Goal: Information Seeking & Learning: Learn about a topic

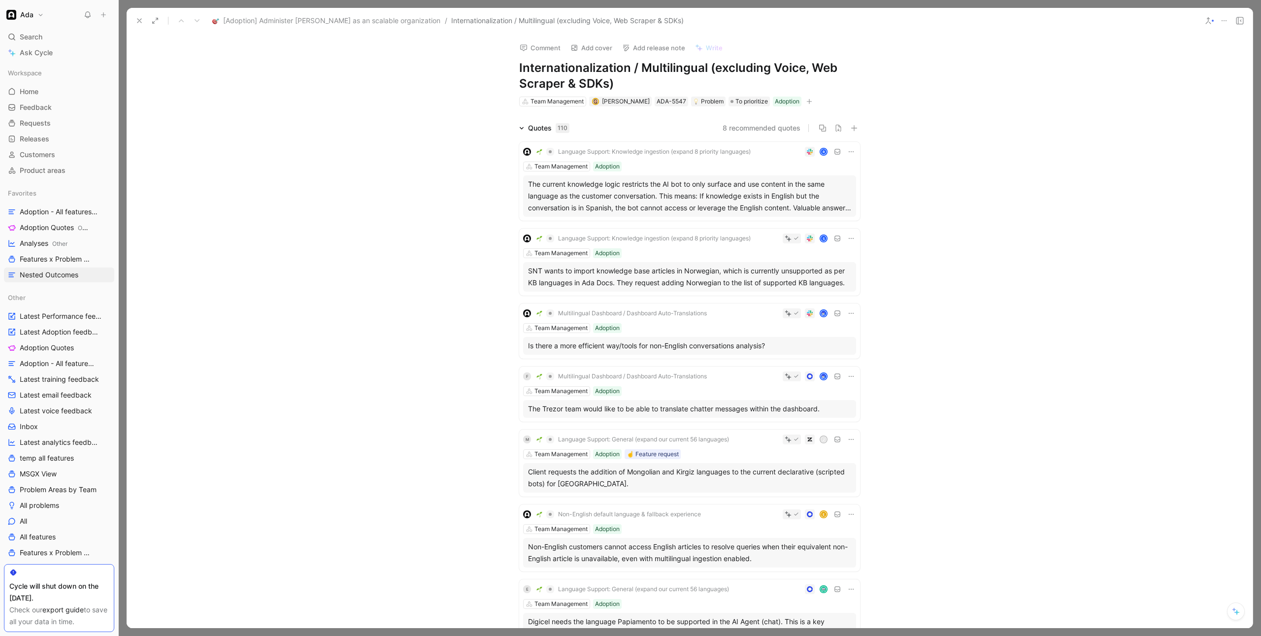
click at [530, 130] on div "Quotes 110" at bounding box center [548, 128] width 41 height 12
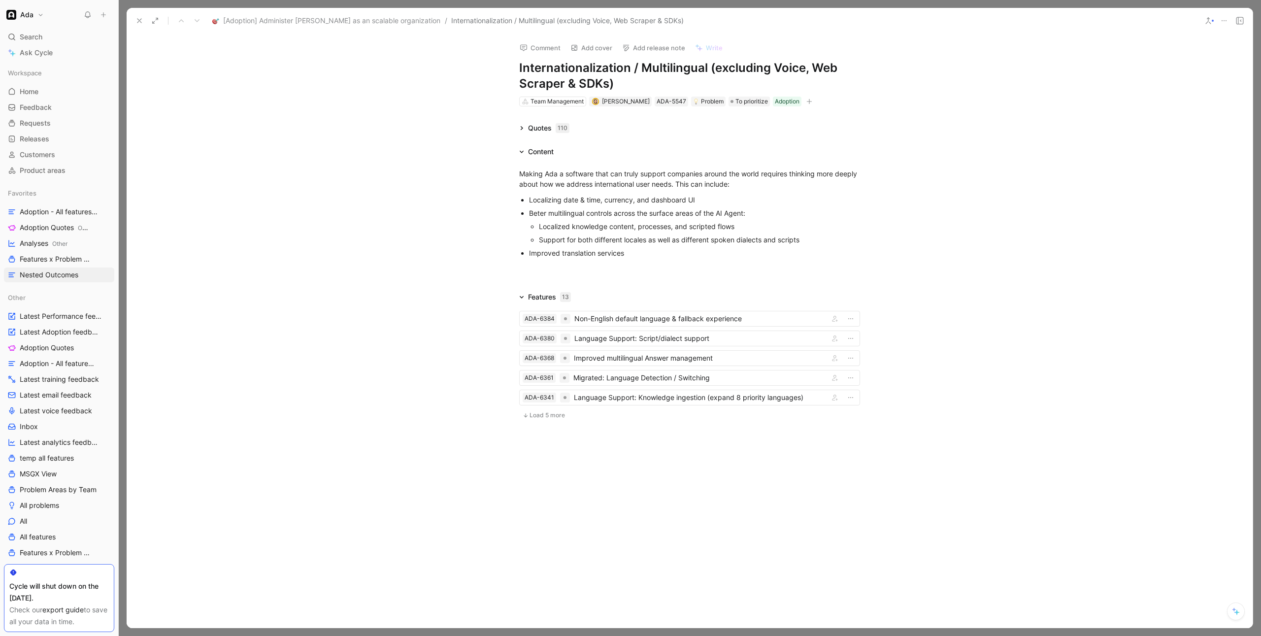
click at [445, 166] on div "Making Ada a software that can truly support companies around the world require…" at bounding box center [690, 213] width 1126 height 110
click at [444, 138] on div "Quotes 110 Content Making Ada a software that can truly support companies aroun…" at bounding box center [690, 273] width 1126 height 303
click at [537, 132] on div "Quotes 110" at bounding box center [548, 128] width 41 height 12
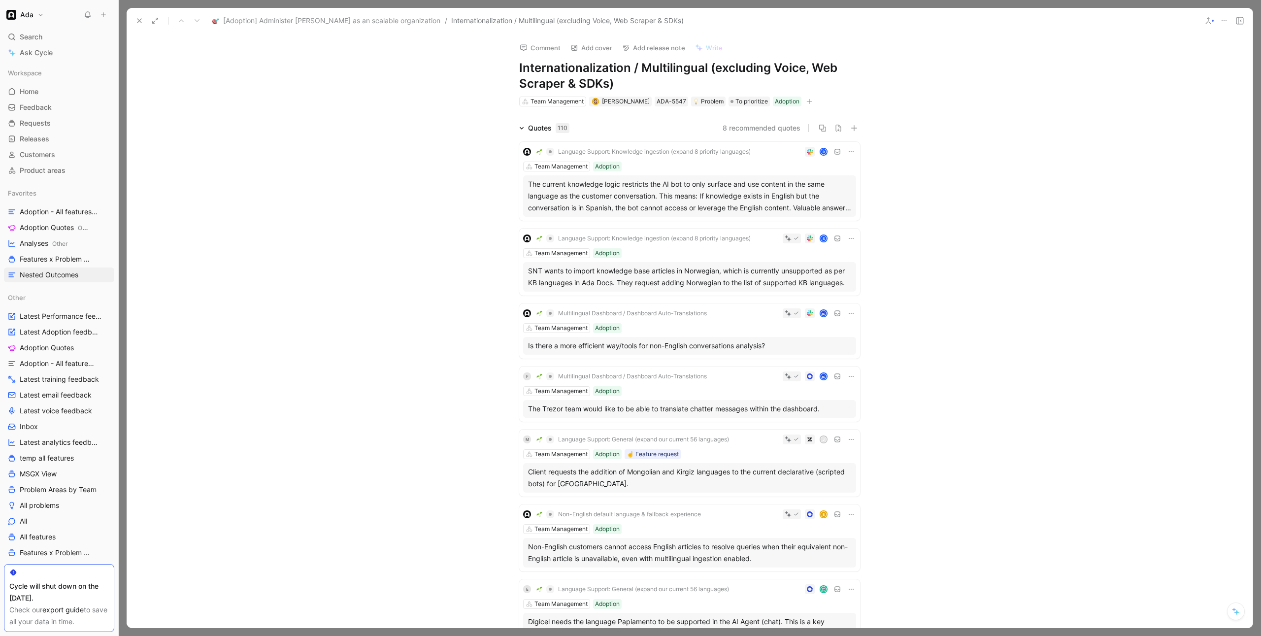
click at [532, 129] on div "Quotes 110" at bounding box center [548, 128] width 41 height 12
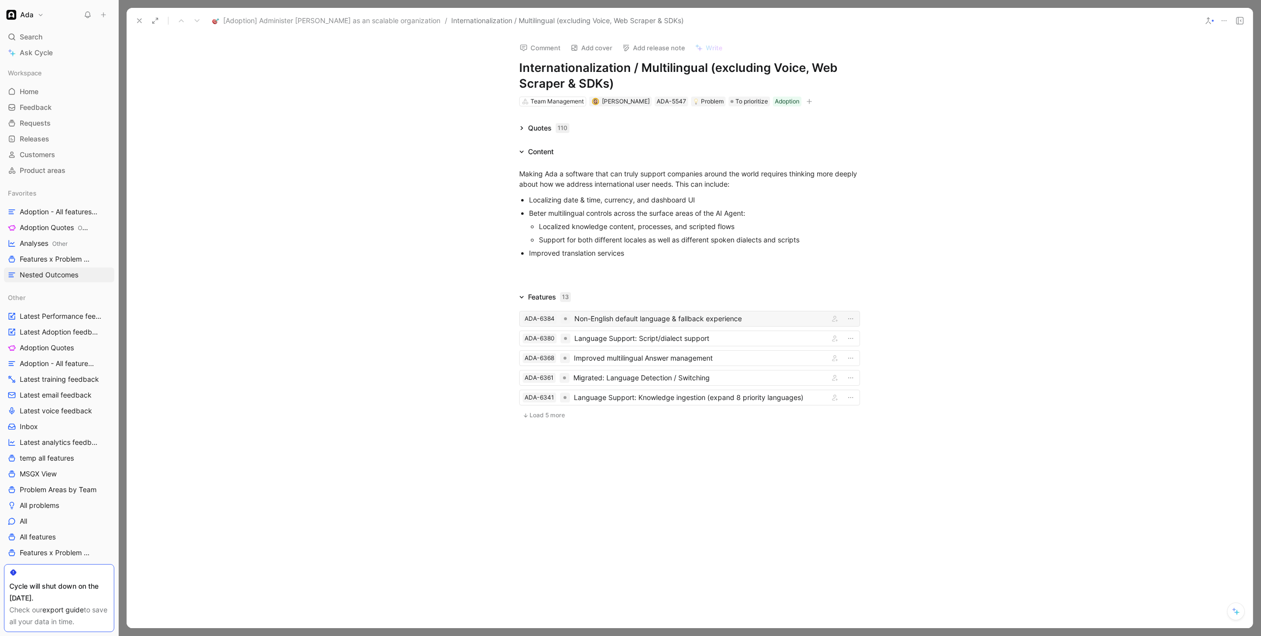
click at [748, 313] on div "Non-English default language & fallback experience" at bounding box center [699, 319] width 251 height 12
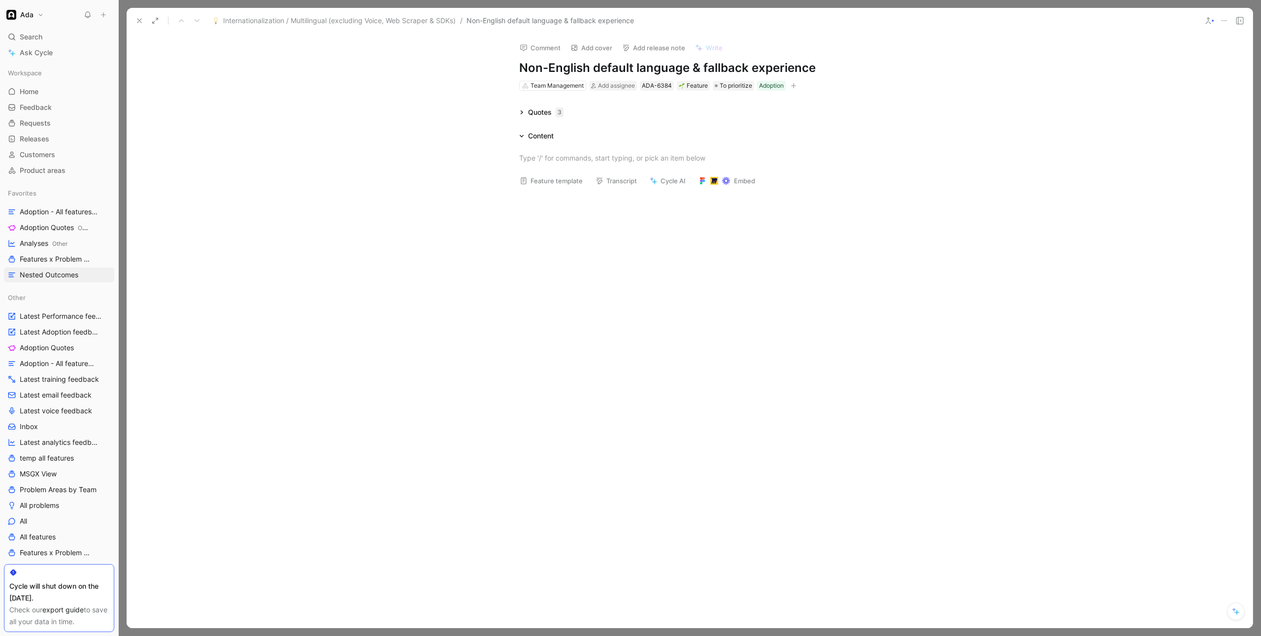
click at [523, 110] on icon at bounding box center [521, 112] width 5 height 5
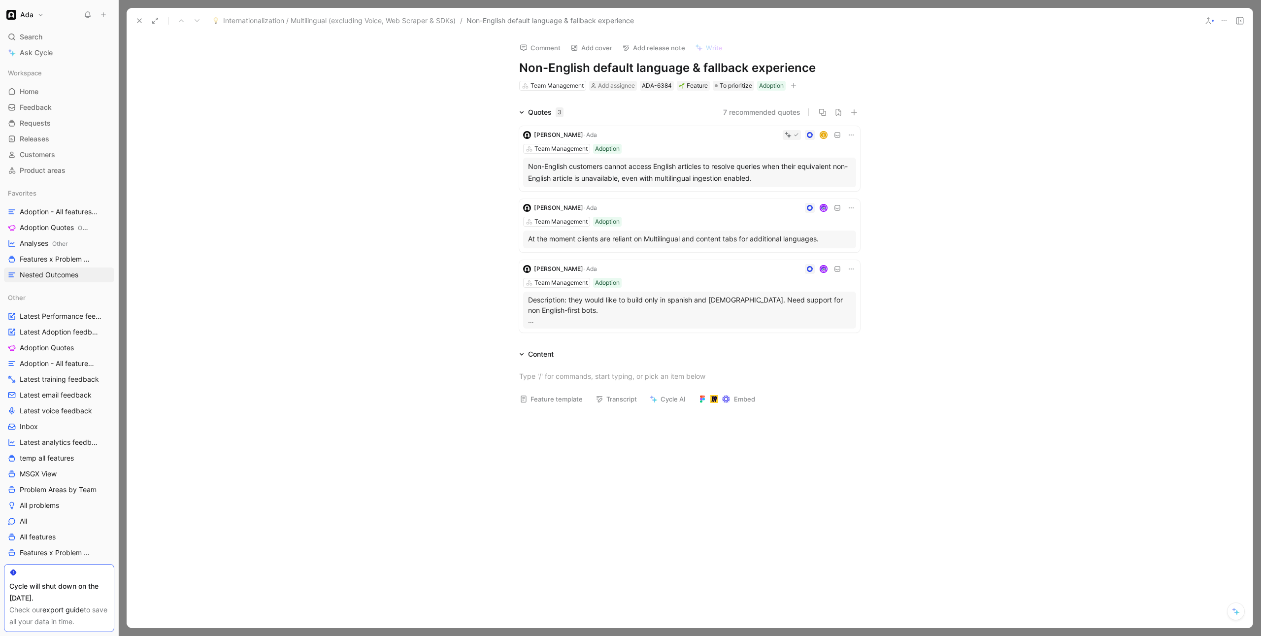
click at [451, 133] on div "Quotes 3 7 recommended quotes [PERSON_NAME] E Team Management Adoption Non-Engl…" at bounding box center [690, 221] width 1126 height 230
click at [275, 21] on span "Internationalization / Multilingual (excluding Voice, Web Scraper & SDKs)" at bounding box center [339, 21] width 232 height 12
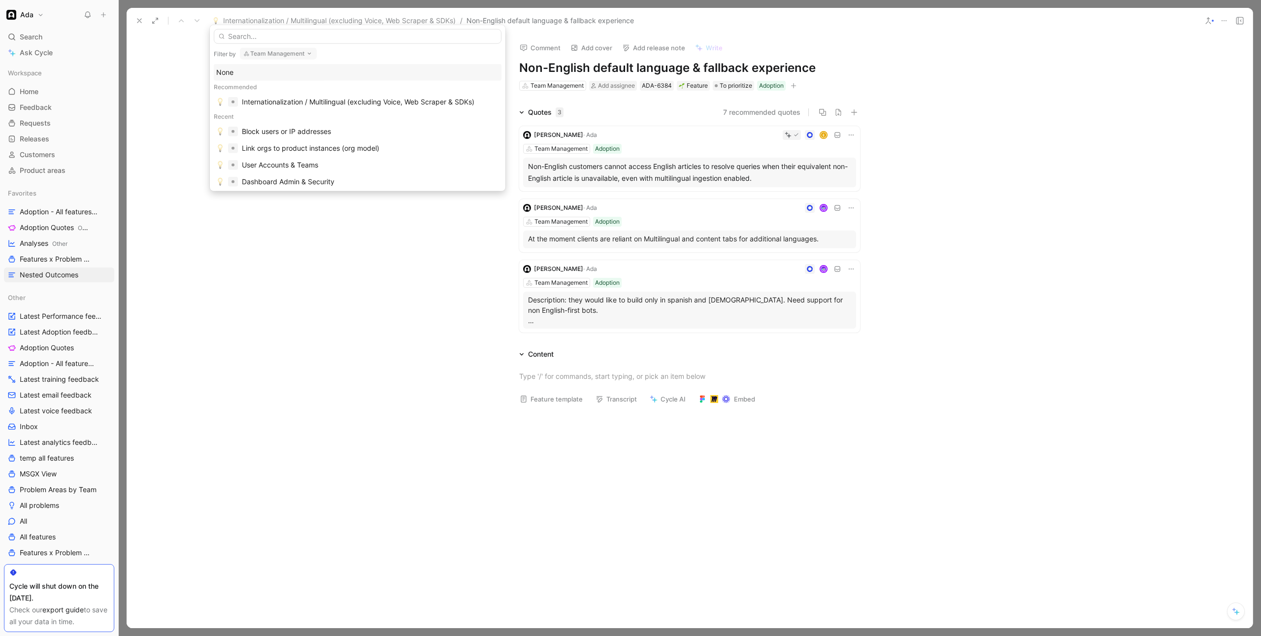
click at [138, 18] on icon at bounding box center [139, 21] width 8 height 8
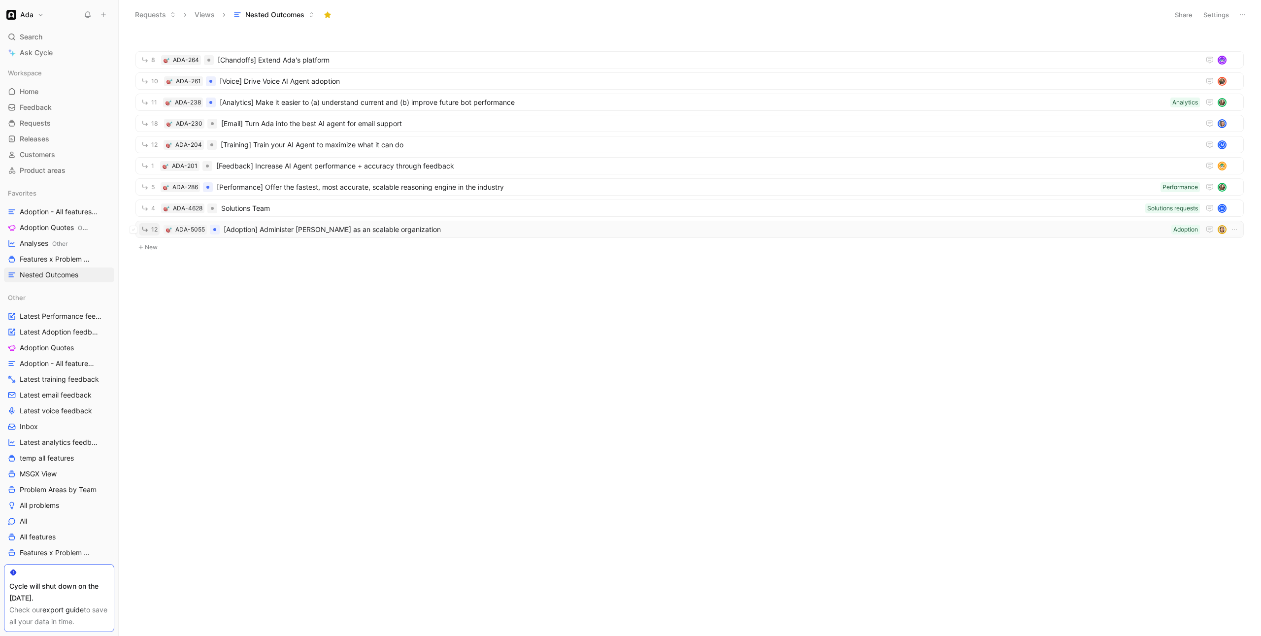
click at [147, 225] on icon "button" at bounding box center [145, 229] width 8 height 8
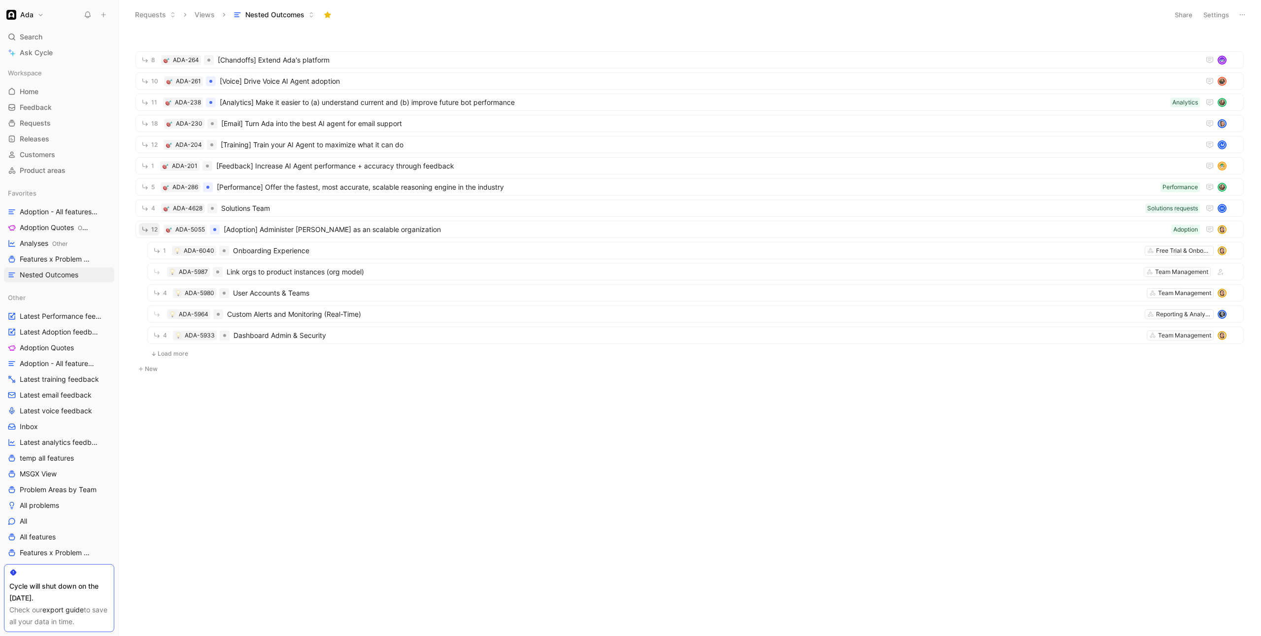
click at [156, 351] on icon at bounding box center [154, 354] width 6 height 6
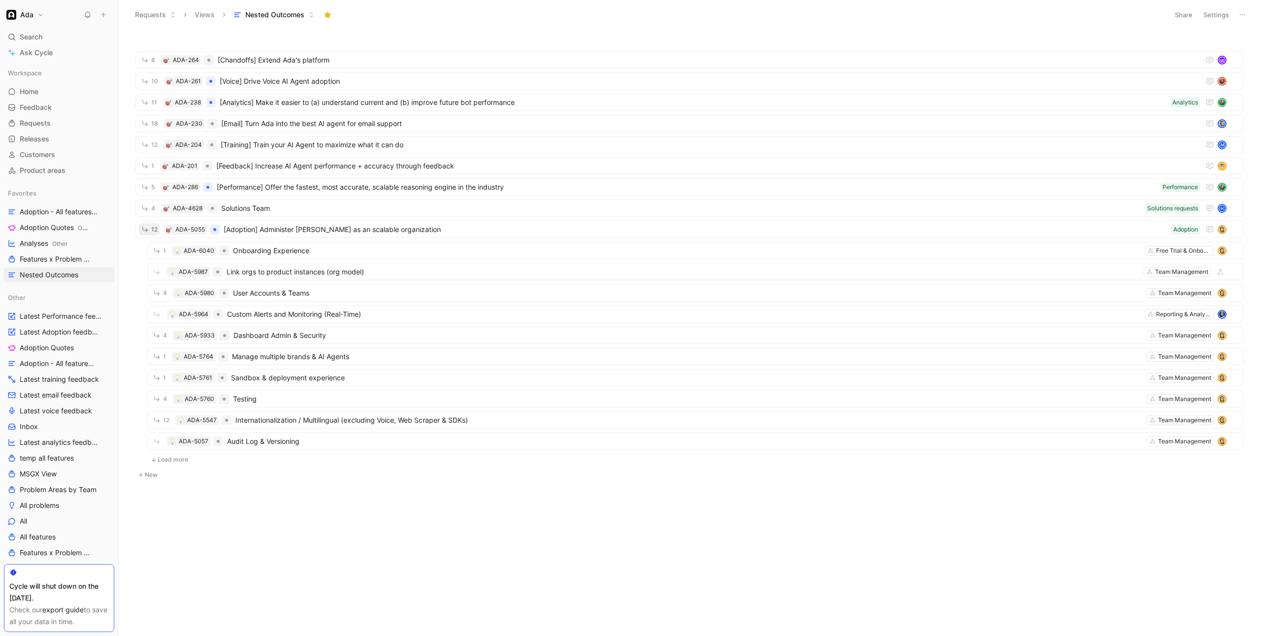
click at [171, 462] on button "Load more" at bounding box center [169, 460] width 44 height 12
click at [161, 485] on button "4" at bounding box center [160, 483] width 18 height 12
click at [159, 465] on icon "button" at bounding box center [157, 462] width 8 height 8
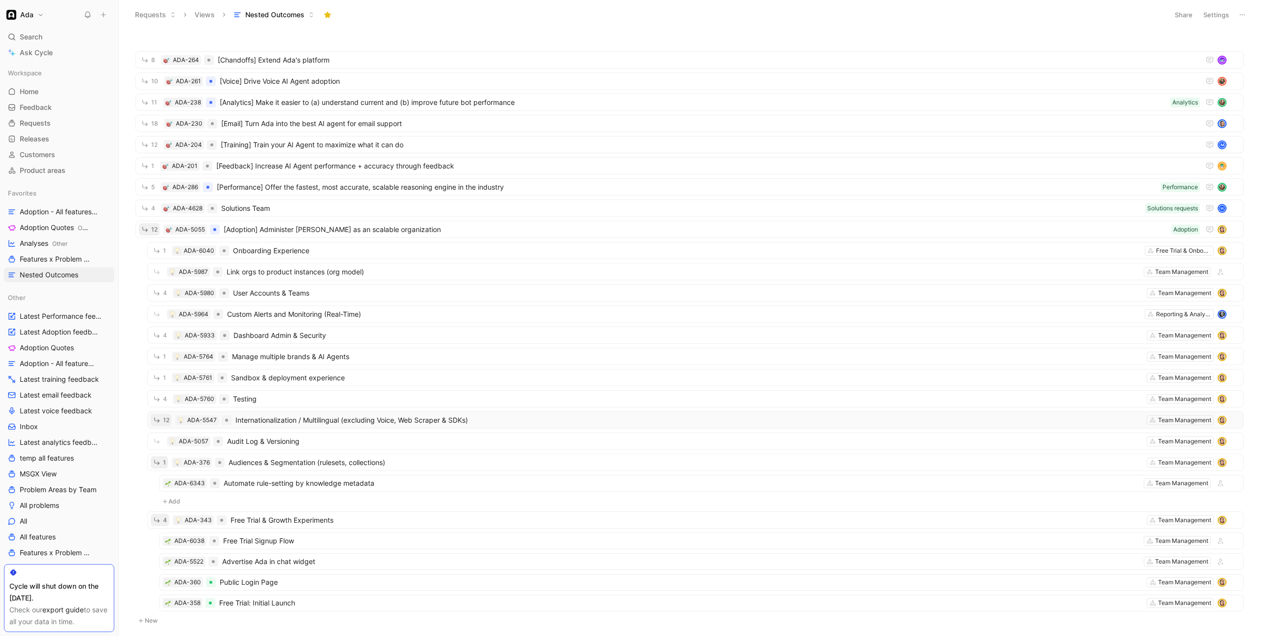
click at [161, 421] on icon "button" at bounding box center [157, 420] width 8 height 8
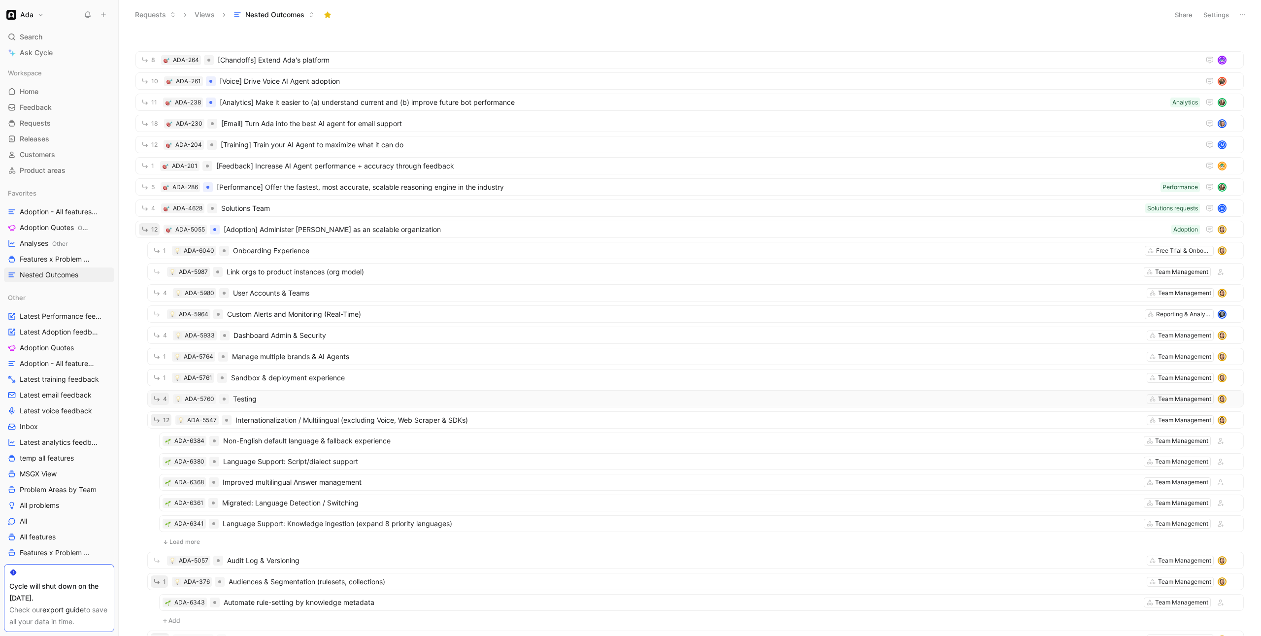
click at [162, 399] on button "4" at bounding box center [160, 399] width 18 height 12
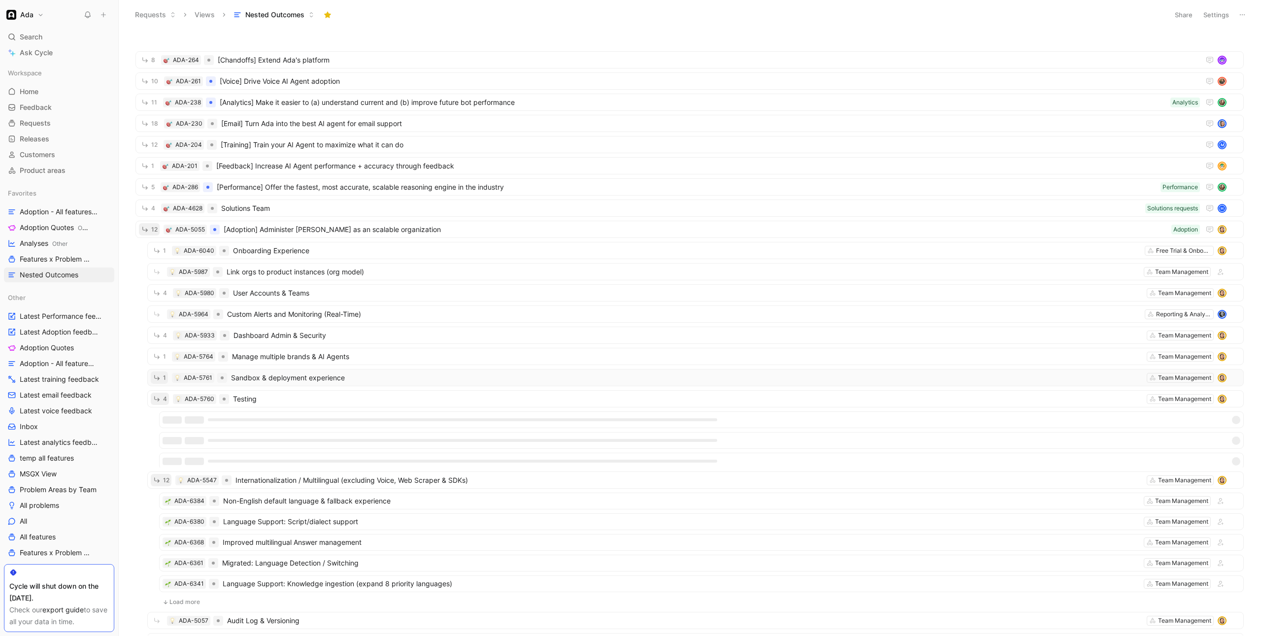
click at [162, 378] on button "1" at bounding box center [159, 377] width 17 height 12
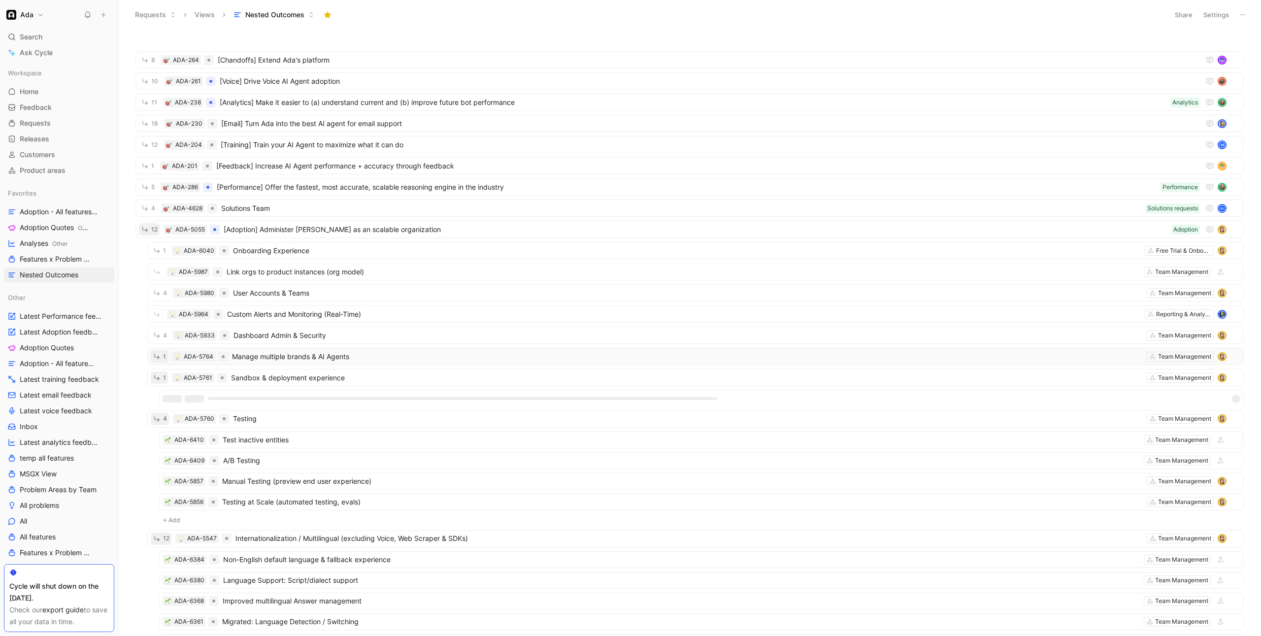
click at [164, 358] on span "1" at bounding box center [164, 357] width 3 height 6
click at [163, 335] on button "4" at bounding box center [160, 335] width 18 height 12
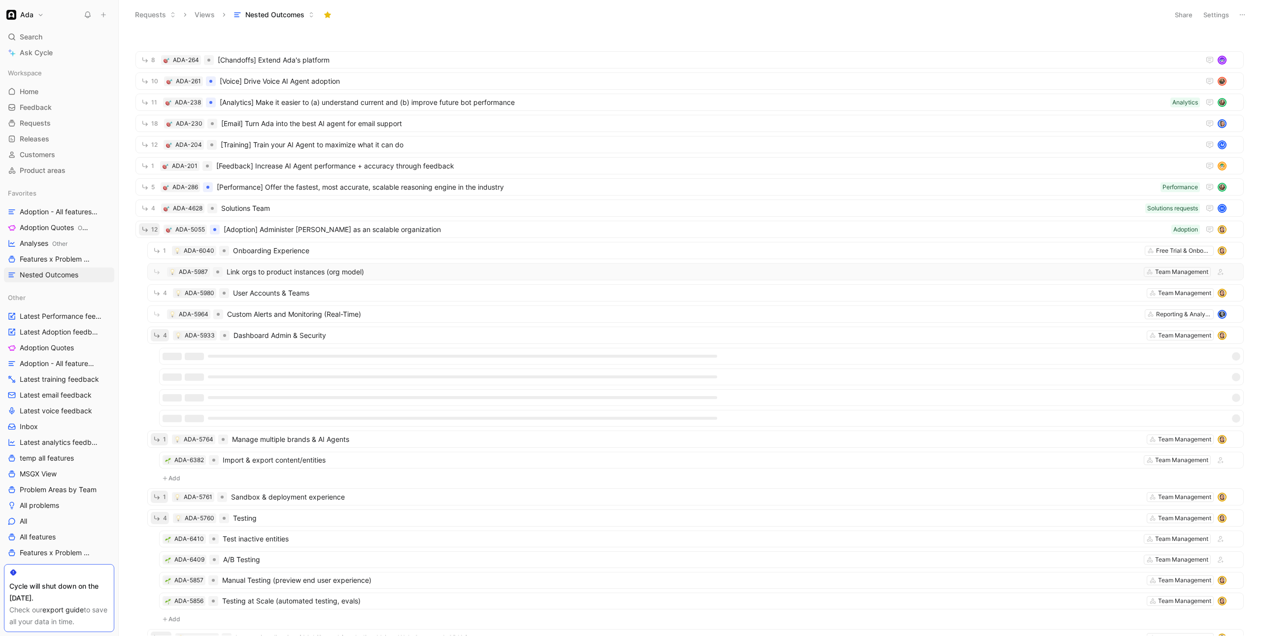
drag, startPoint x: 164, startPoint y: 295, endPoint x: 164, endPoint y: 279, distance: 16.3
click at [164, 295] on span "4" at bounding box center [165, 293] width 4 height 6
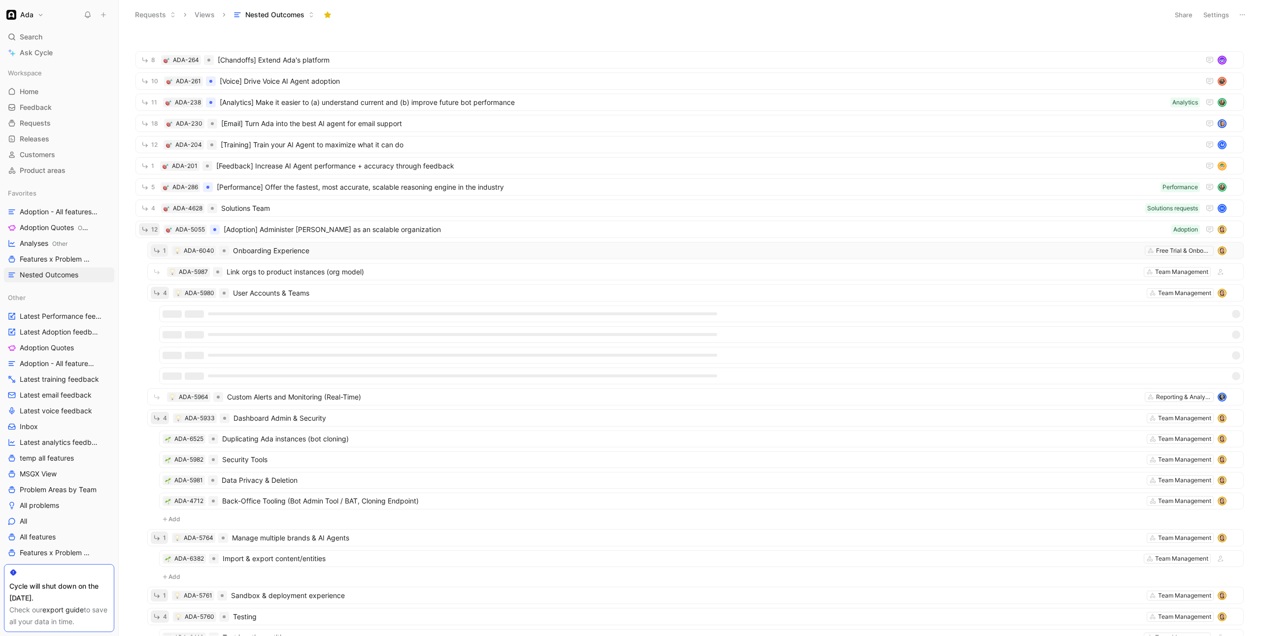
click at [164, 252] on span "1" at bounding box center [164, 251] width 3 height 6
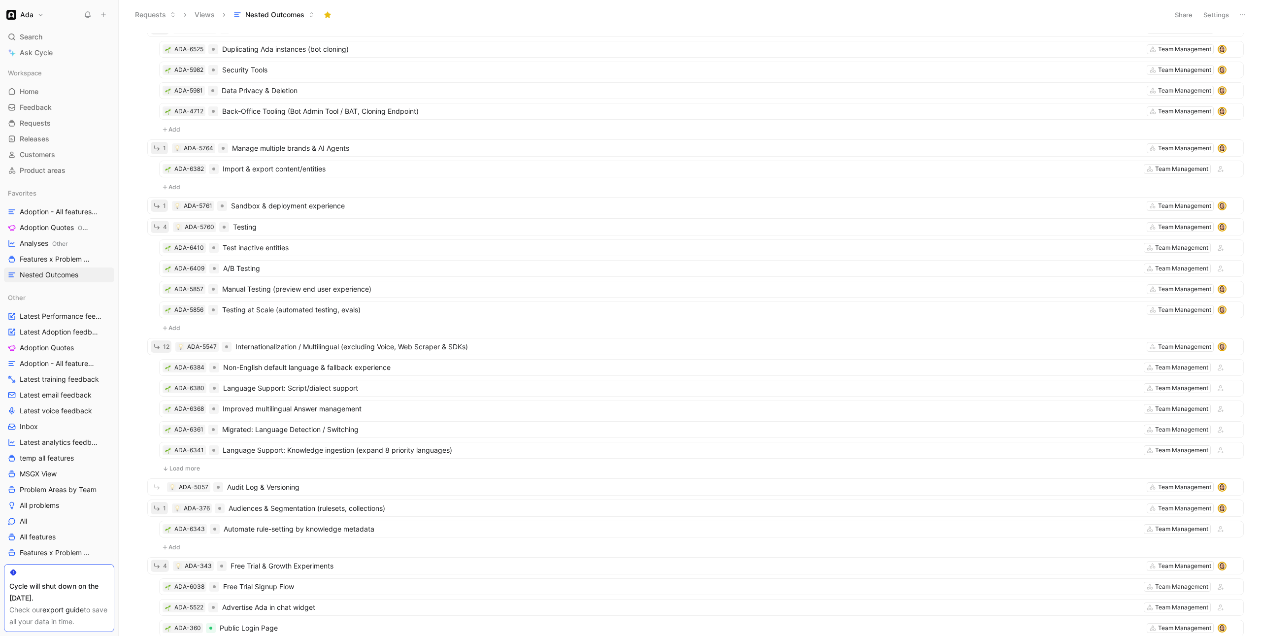
scroll to position [492, 0]
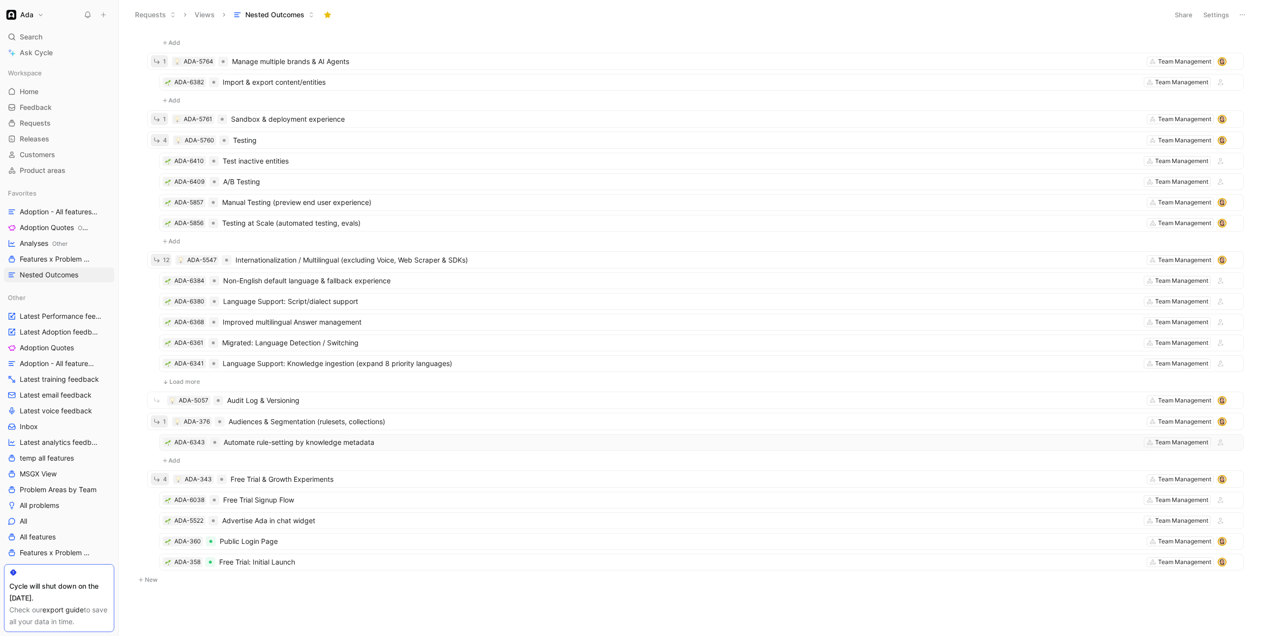
click at [330, 443] on span "Automate rule-setting by knowledge metadata" at bounding box center [682, 442] width 916 height 12
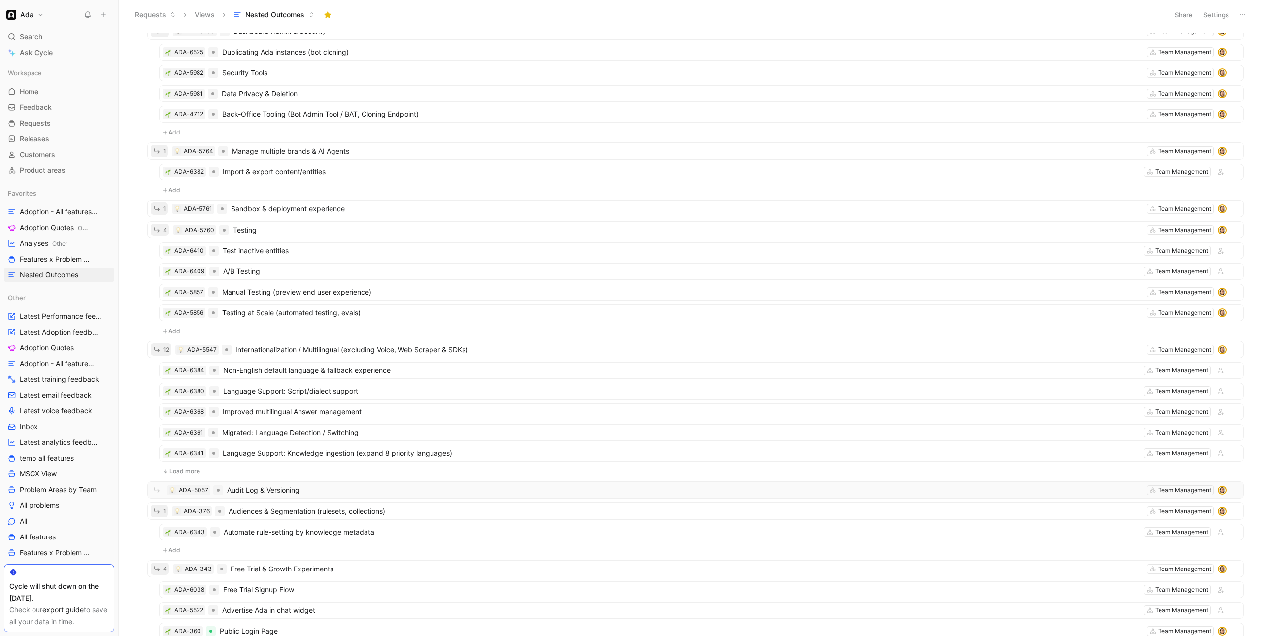
scroll to position [400, 0]
click at [309, 410] on span "Improved multilingual Answer management" at bounding box center [681, 414] width 917 height 12
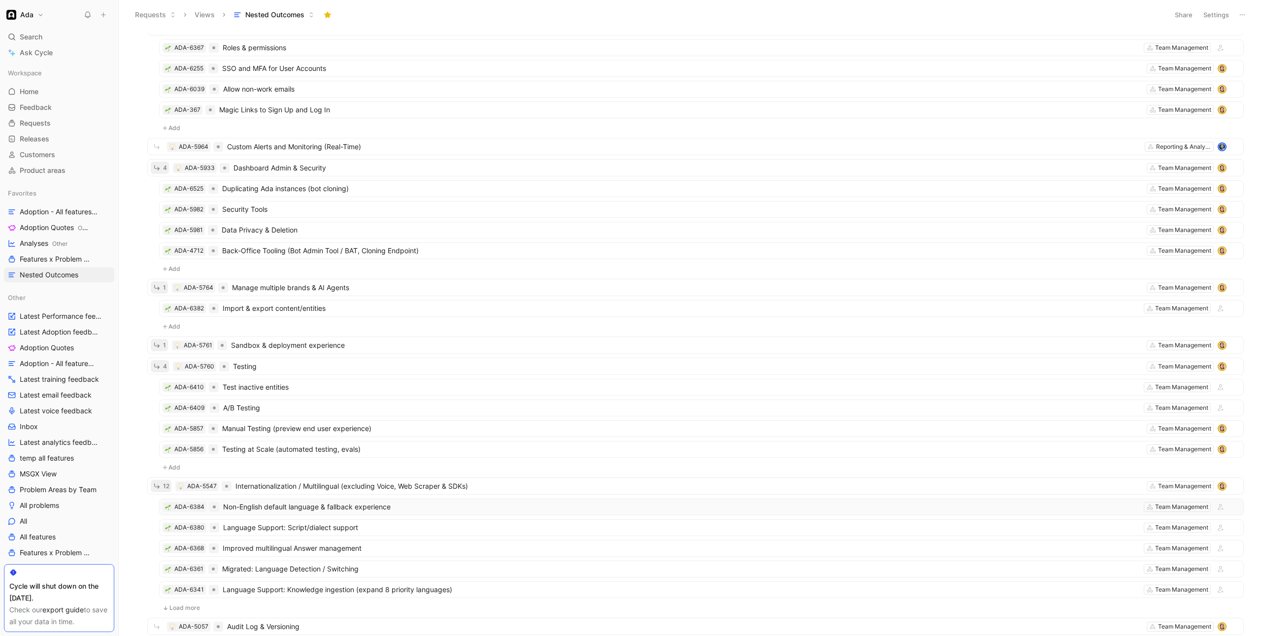
scroll to position [260, 0]
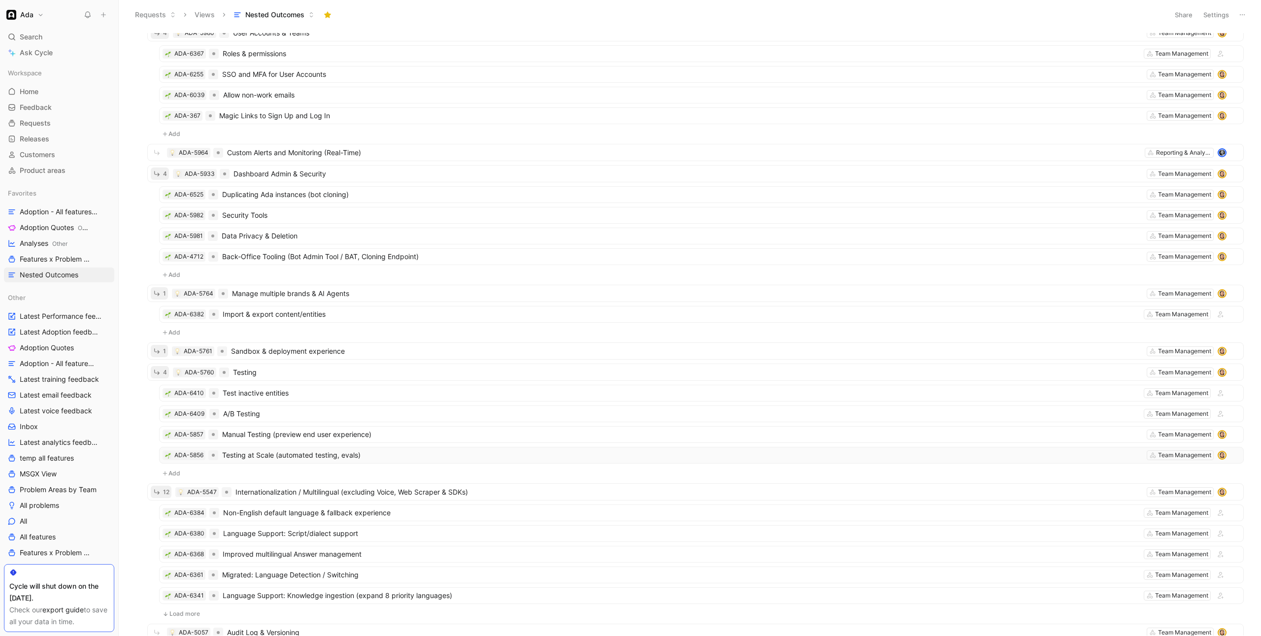
click at [319, 447] on div "ADA-5856 Testing at Scale (automated testing, evals) Team Management" at bounding box center [701, 455] width 1084 height 17
click at [160, 355] on icon "button" at bounding box center [157, 351] width 8 height 8
click at [159, 349] on icon "button" at bounding box center [157, 351] width 8 height 8
click at [163, 369] on span "4" at bounding box center [165, 372] width 4 height 6
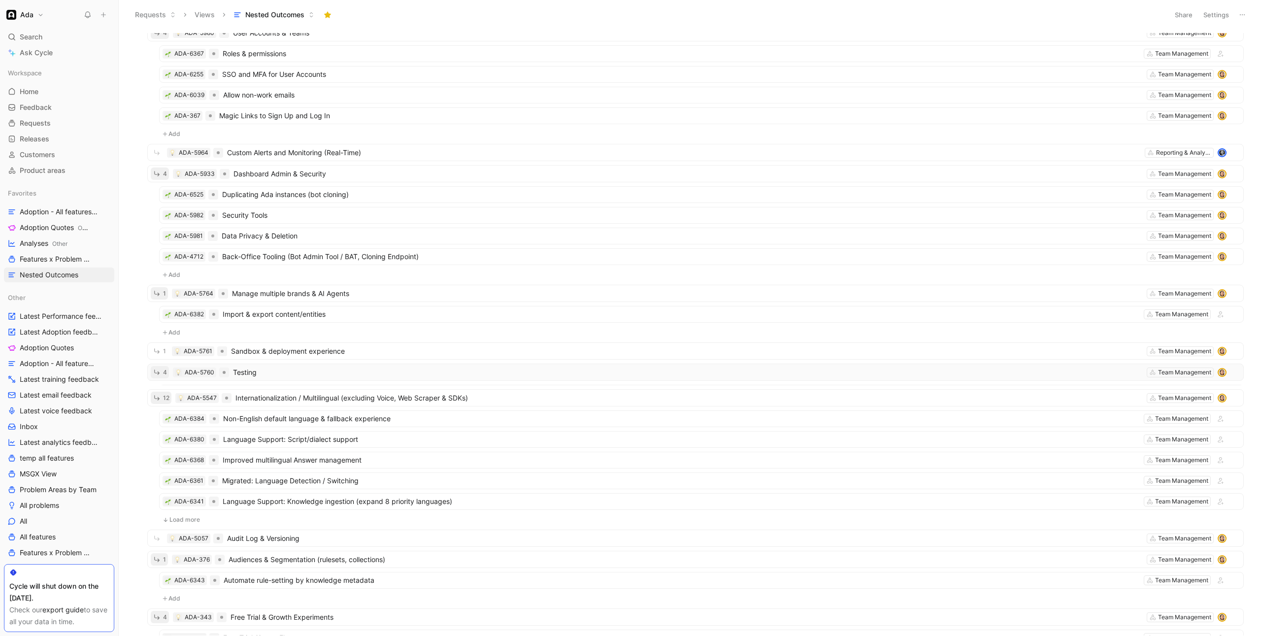
click at [162, 369] on button "4" at bounding box center [160, 372] width 18 height 12
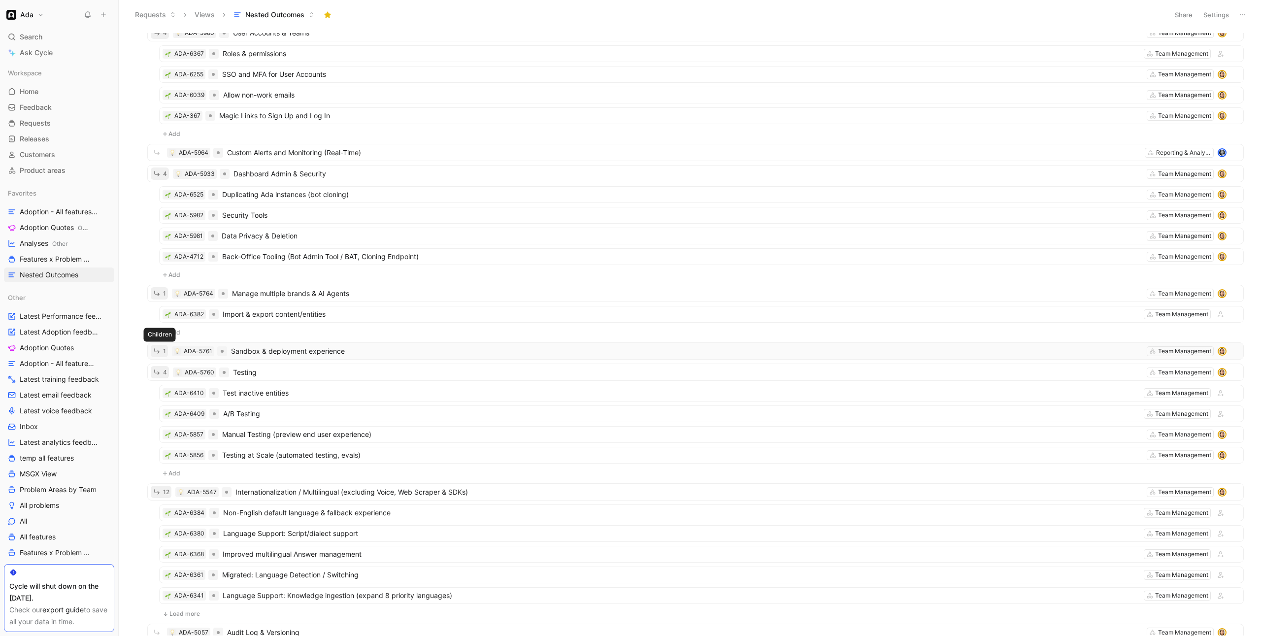
click at [162, 351] on button "1" at bounding box center [159, 351] width 17 height 12
click at [159, 295] on icon "button" at bounding box center [156, 293] width 5 height 5
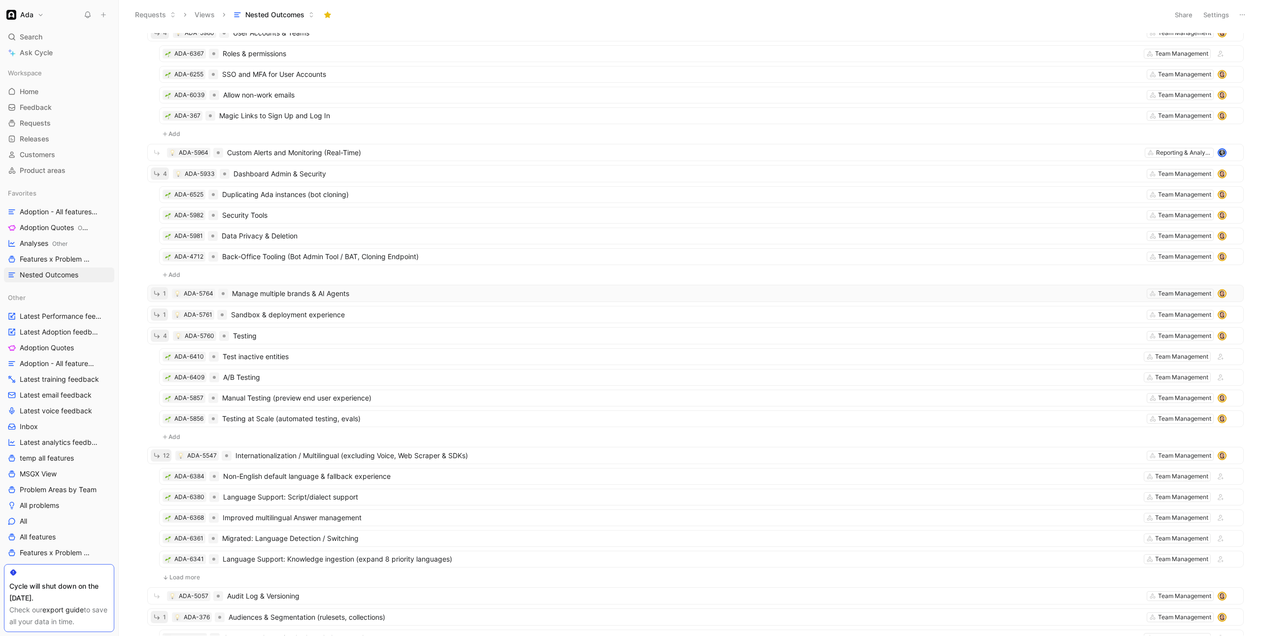
click at [159, 295] on icon "button" at bounding box center [156, 293] width 5 height 5
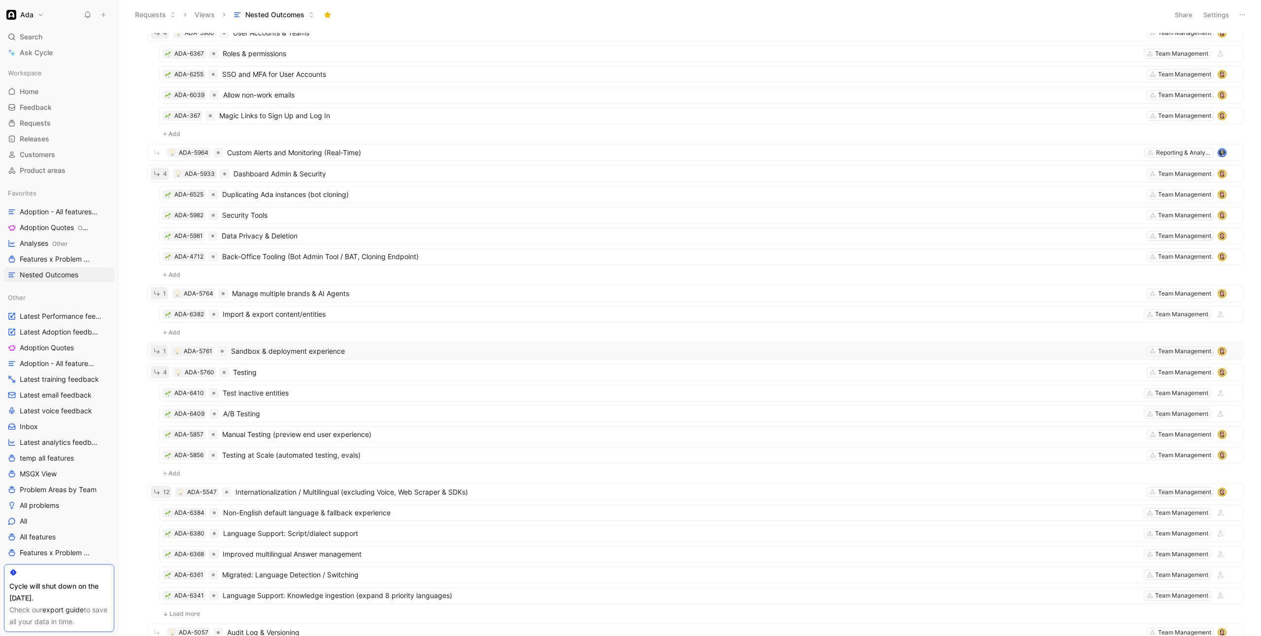
click at [159, 351] on icon "button" at bounding box center [157, 351] width 8 height 8
click at [304, 346] on span "Sandbox & deployment experience" at bounding box center [687, 351] width 912 height 12
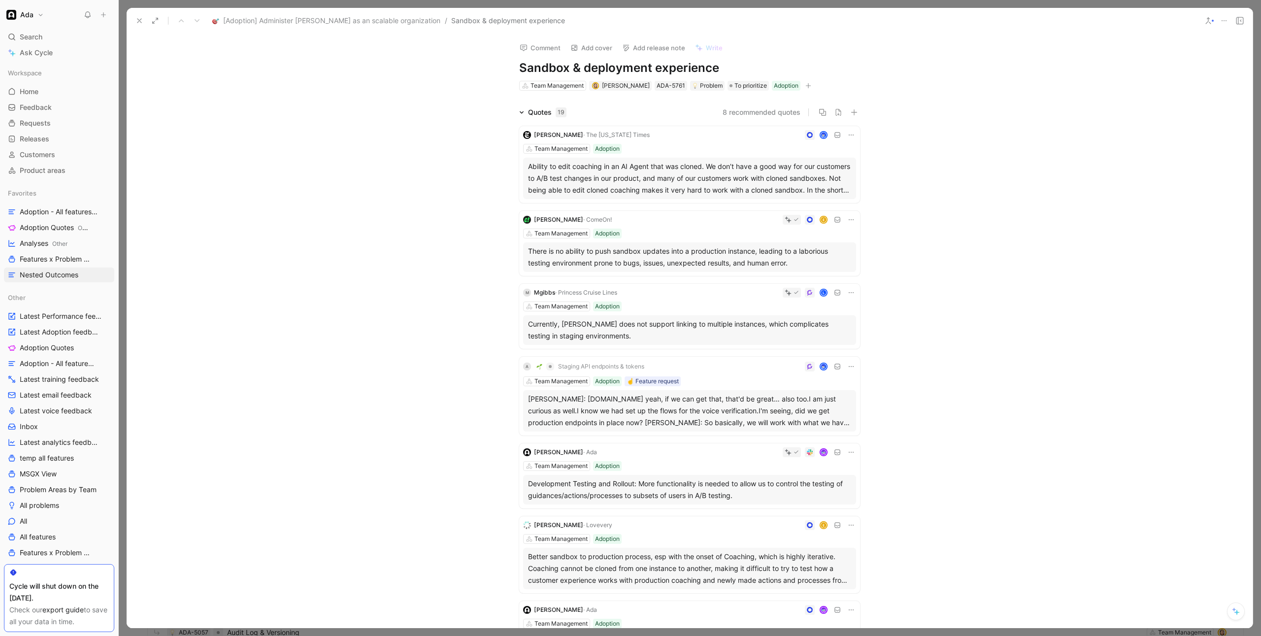
click at [530, 110] on div "Quotes 19" at bounding box center [547, 112] width 38 height 12
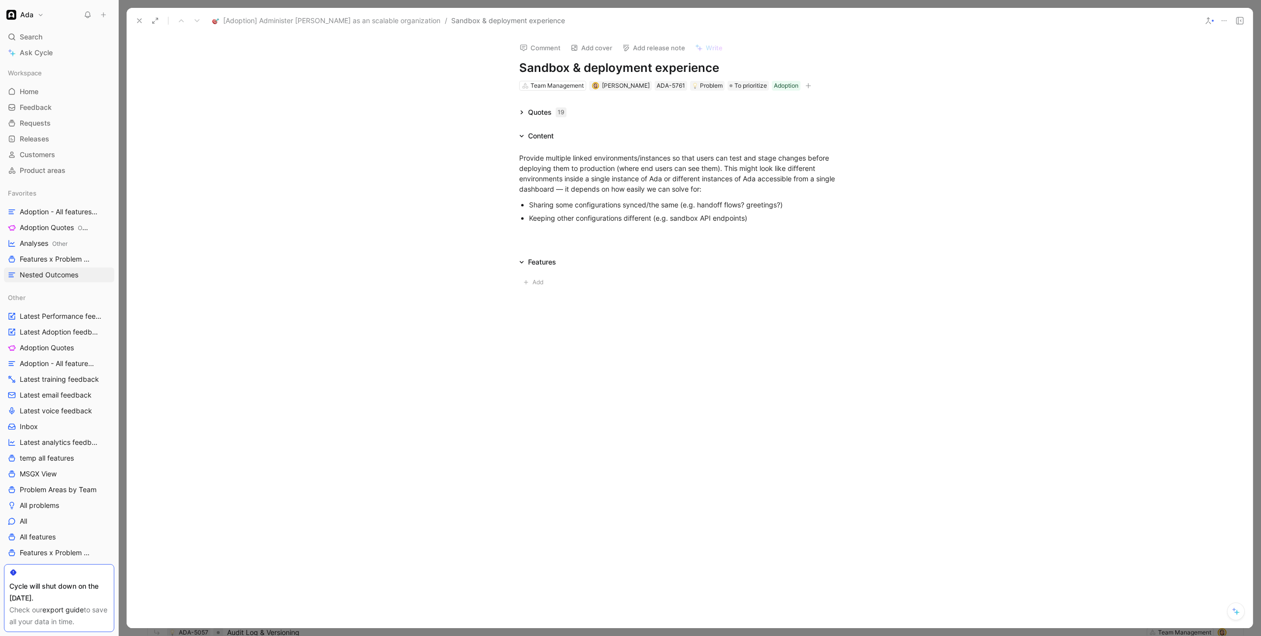
click at [529, 110] on div "Quotes 19" at bounding box center [547, 112] width 38 height 12
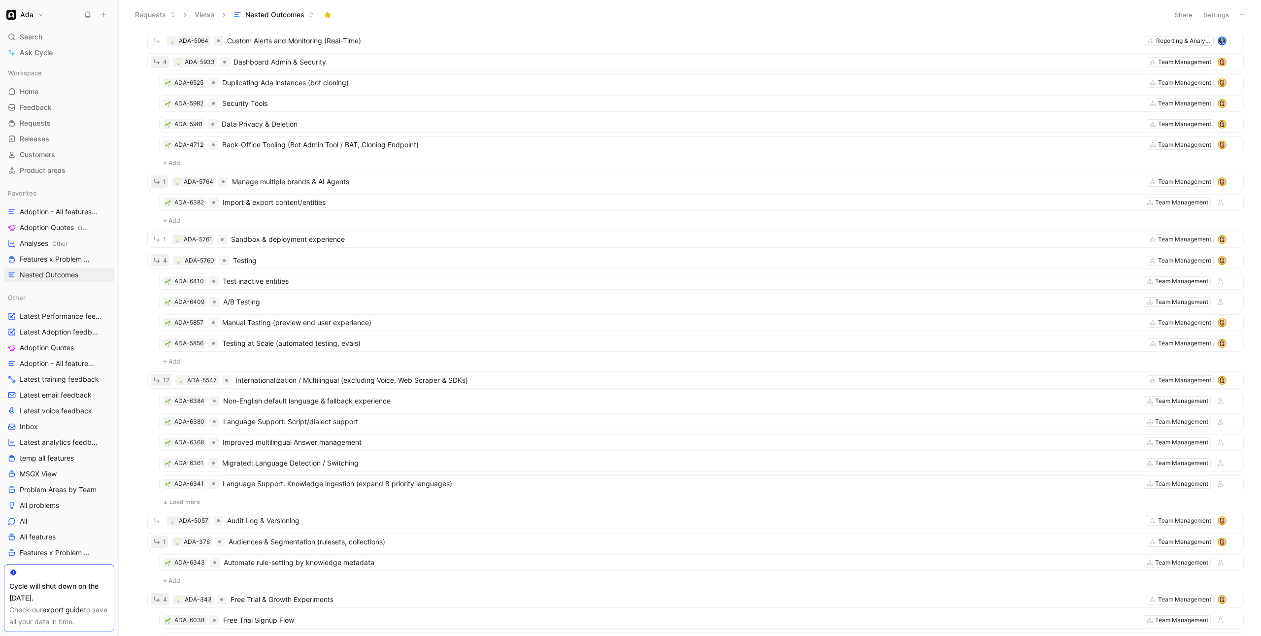
scroll to position [492, 0]
